Goal: Use online tool/utility

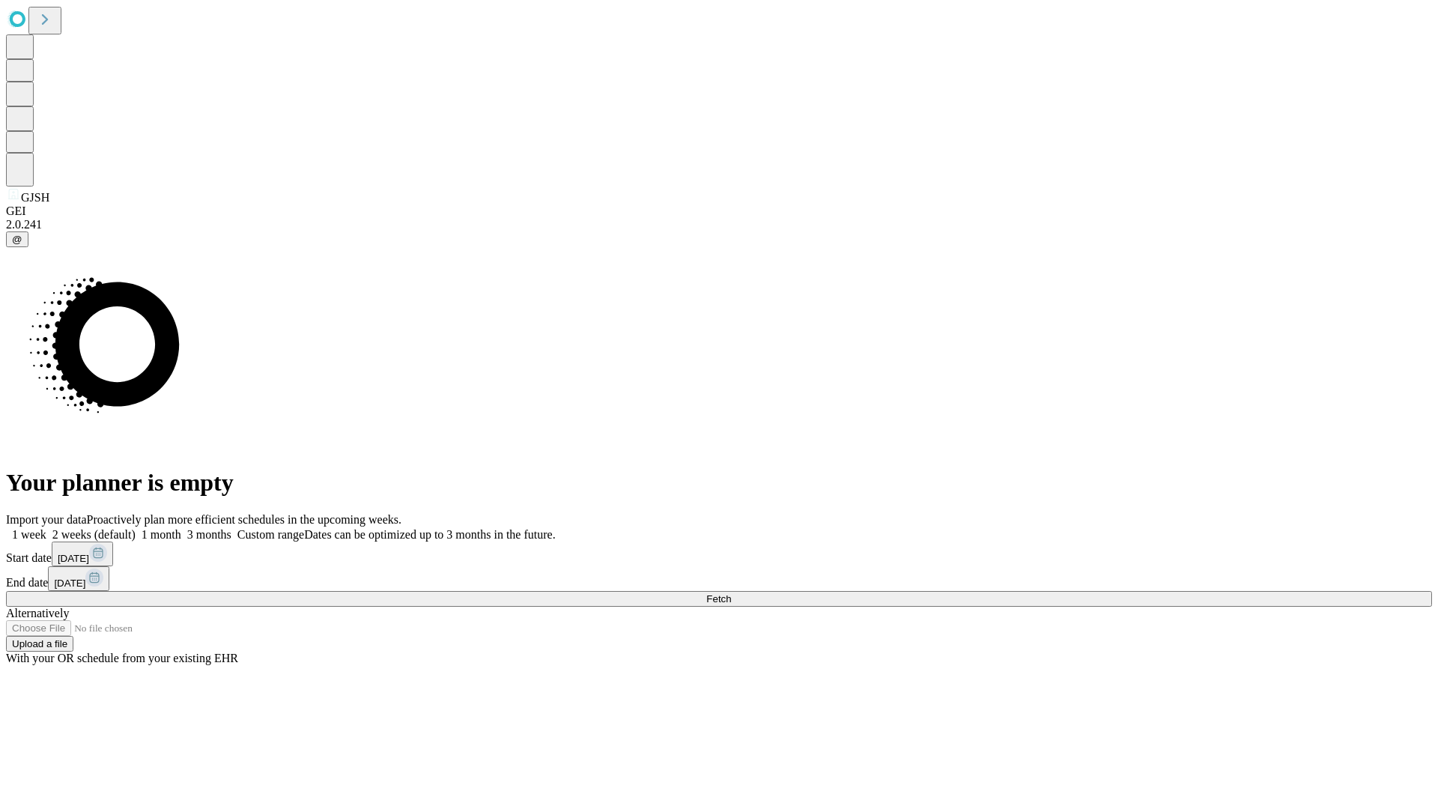
click at [731, 593] on span "Fetch" at bounding box center [718, 598] width 25 height 11
